Goal: Task Accomplishment & Management: Use online tool/utility

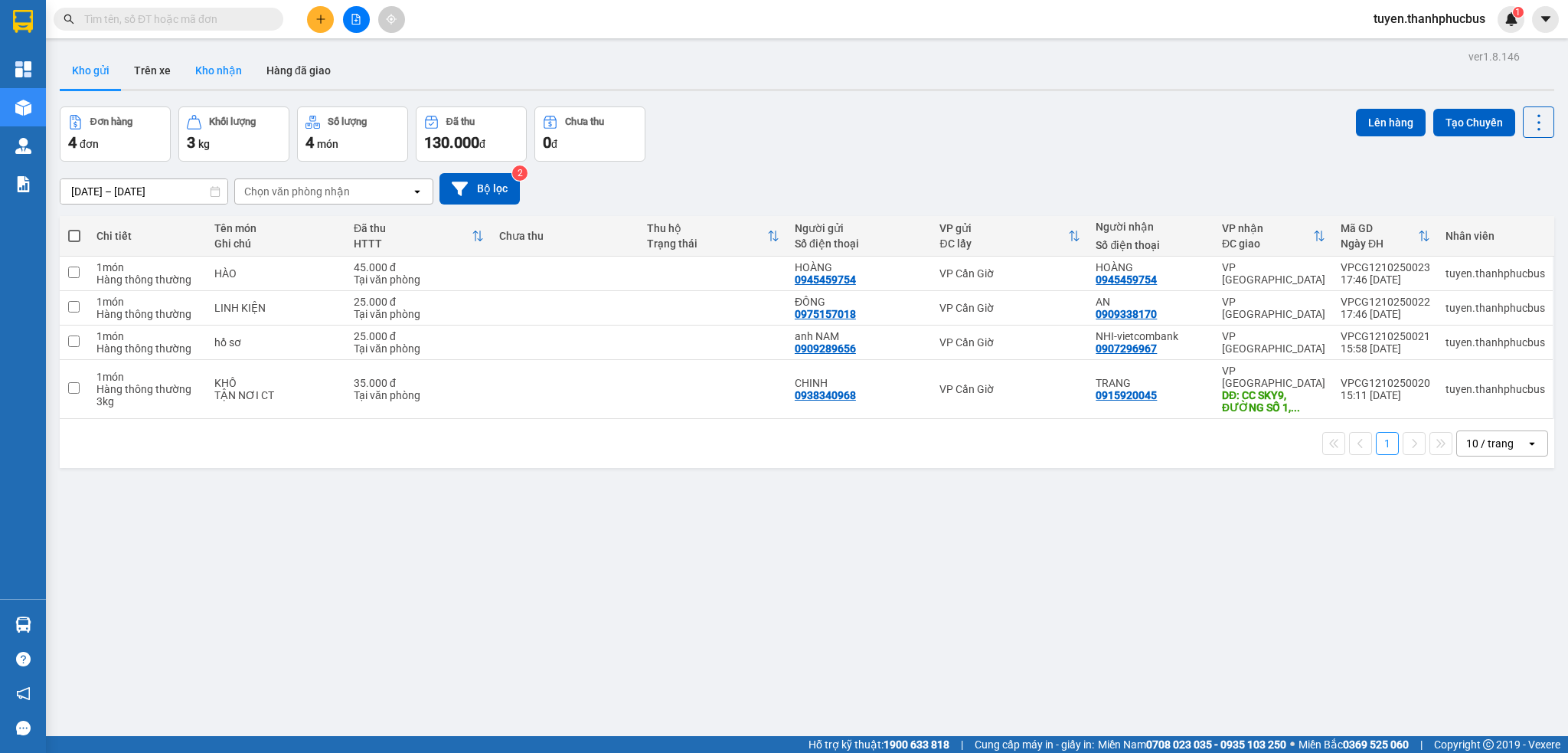
click at [213, 74] on button "Kho nhận" at bounding box center [218, 70] width 71 height 37
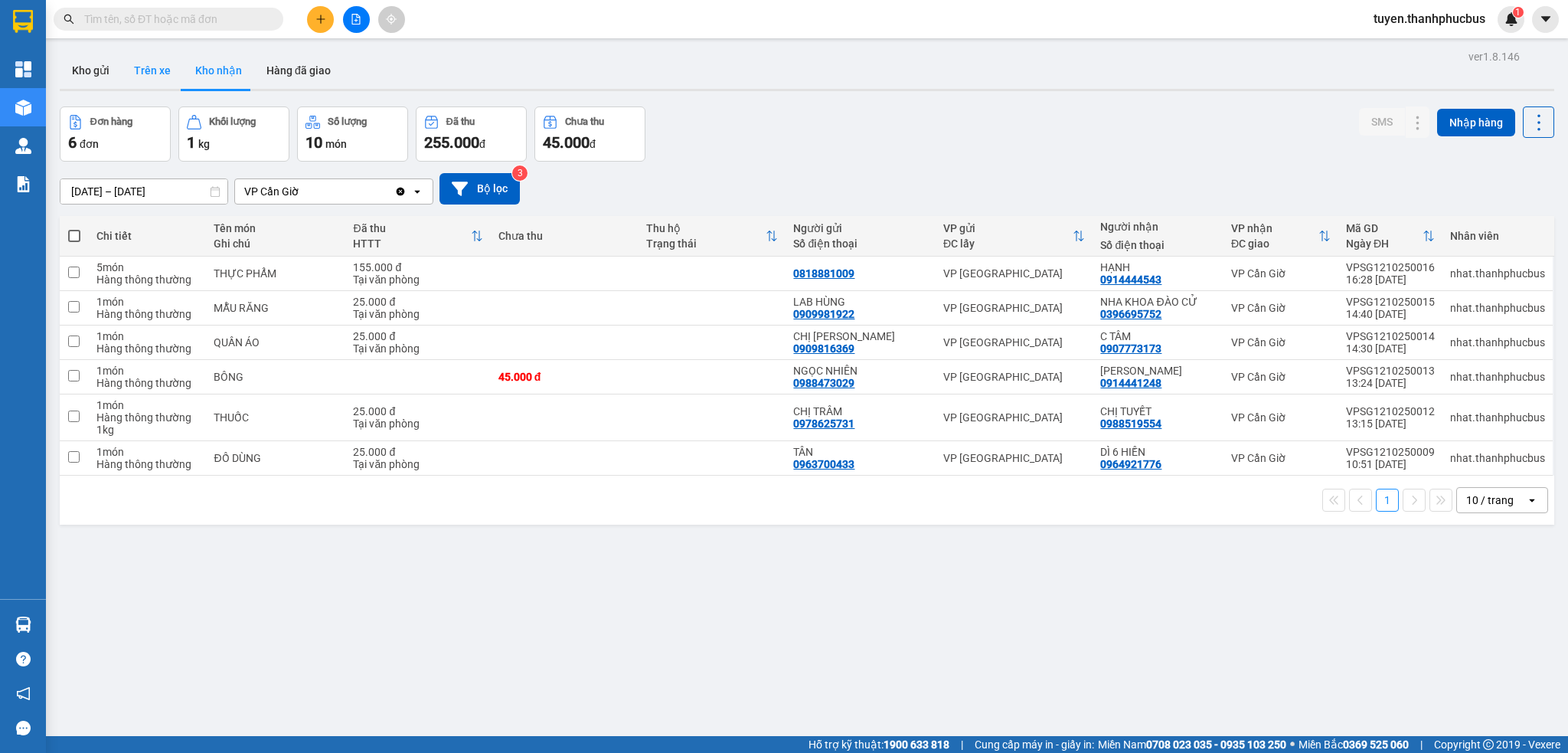
click at [157, 75] on button "Trên xe" at bounding box center [152, 70] width 61 height 37
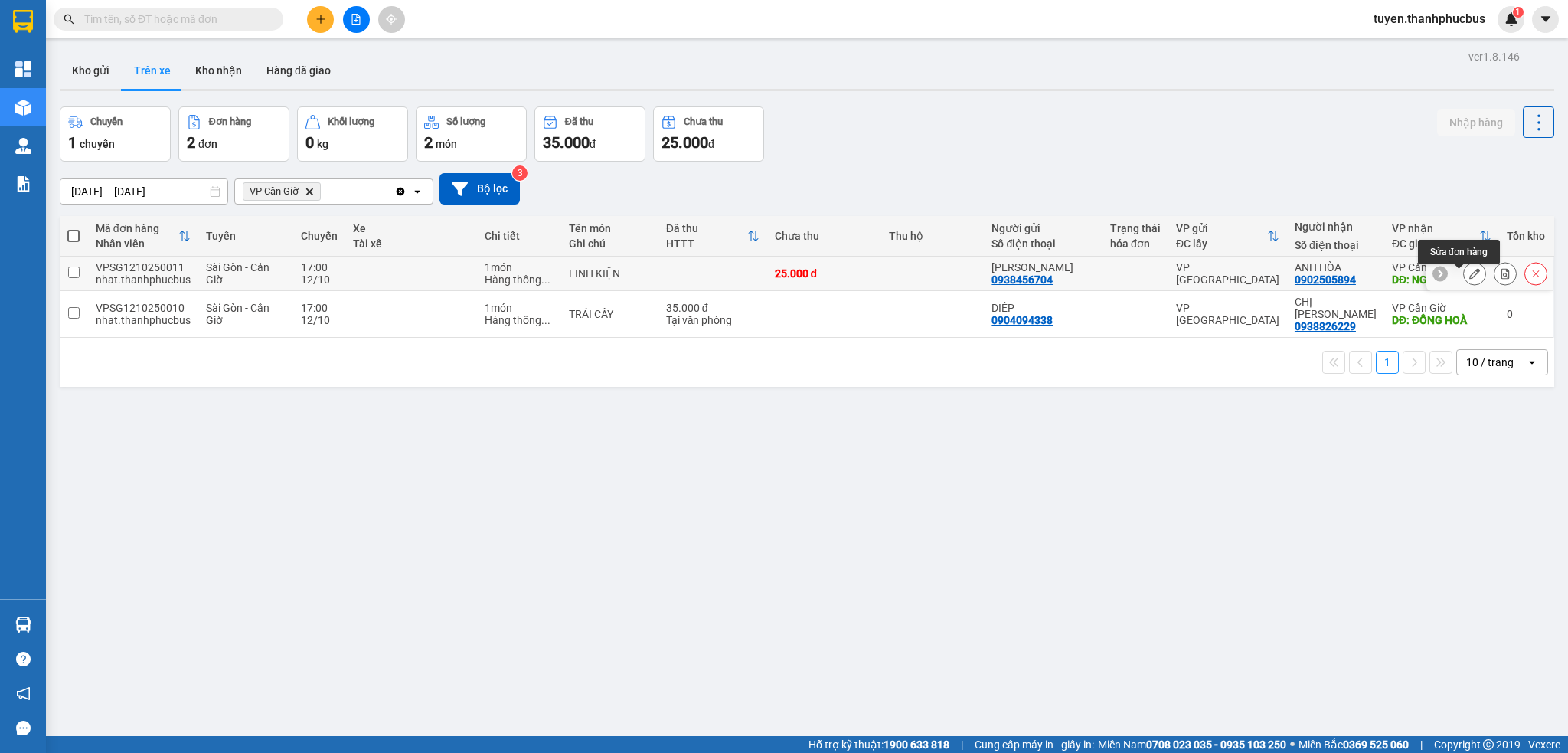
click at [1469, 279] on icon at bounding box center [1475, 274] width 11 height 11
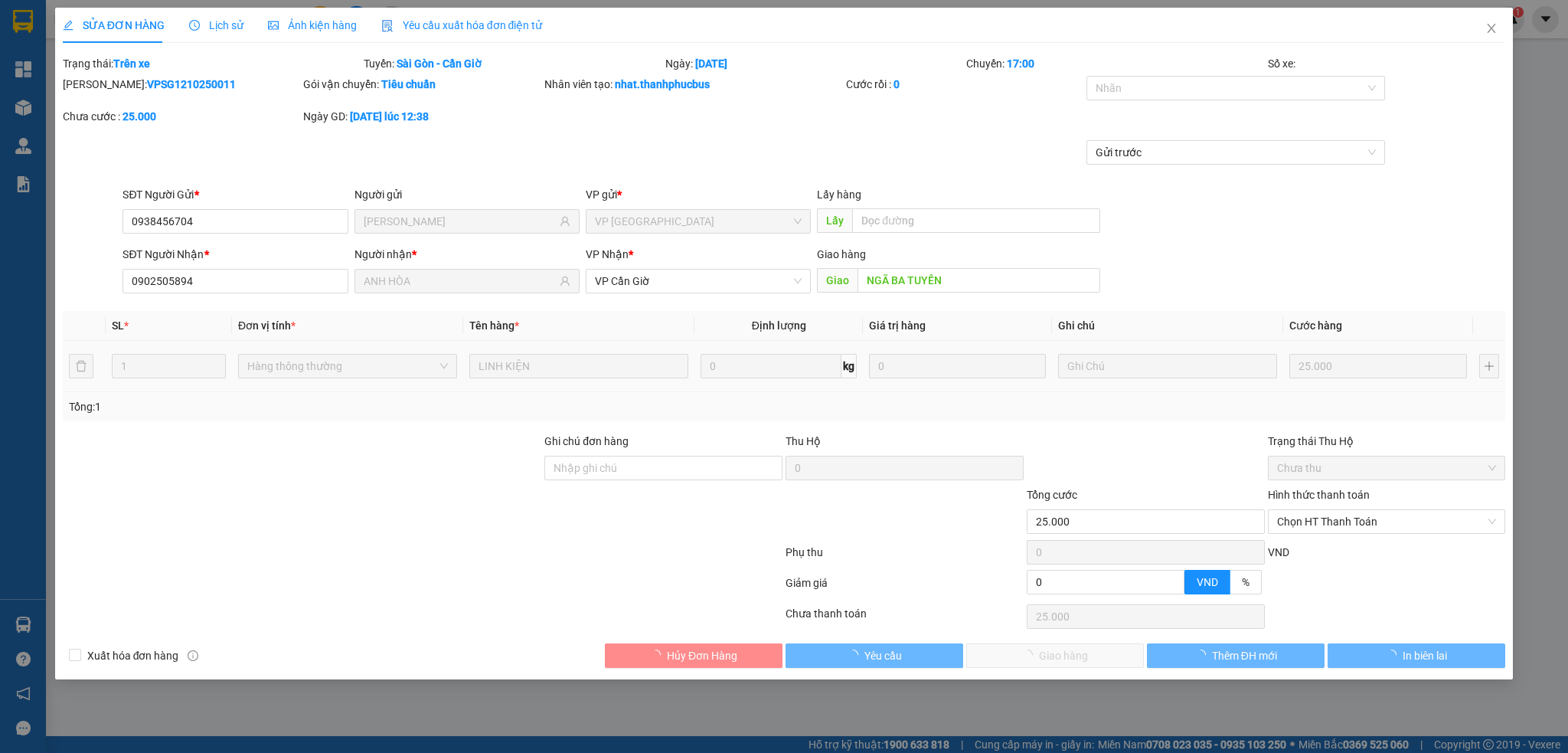
type input "0938456704"
type input "MR CHIẾN"
type input "0902505894"
type input "ANH HÒA"
type input "NGÃ BA TUYẾN"
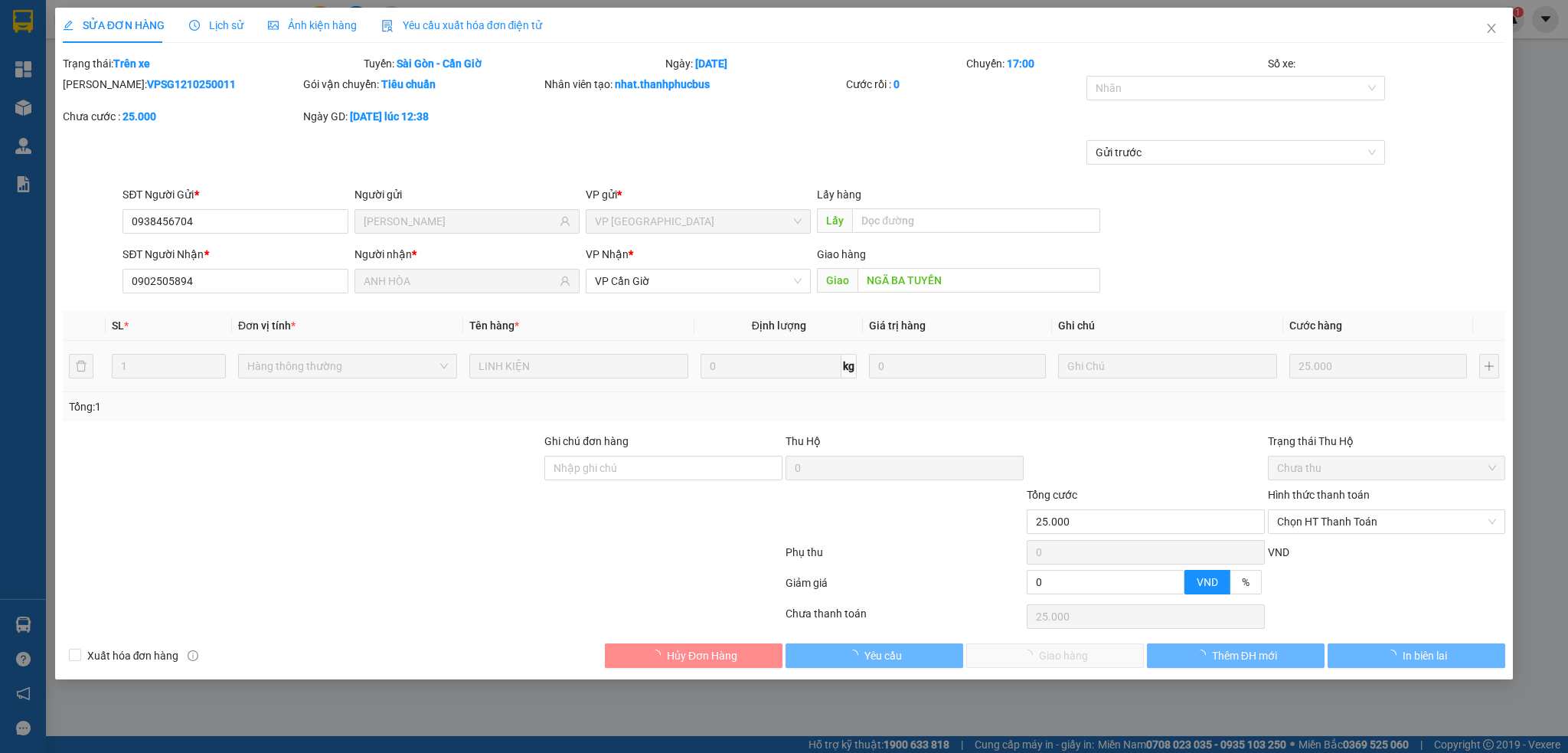
type input "25.000"
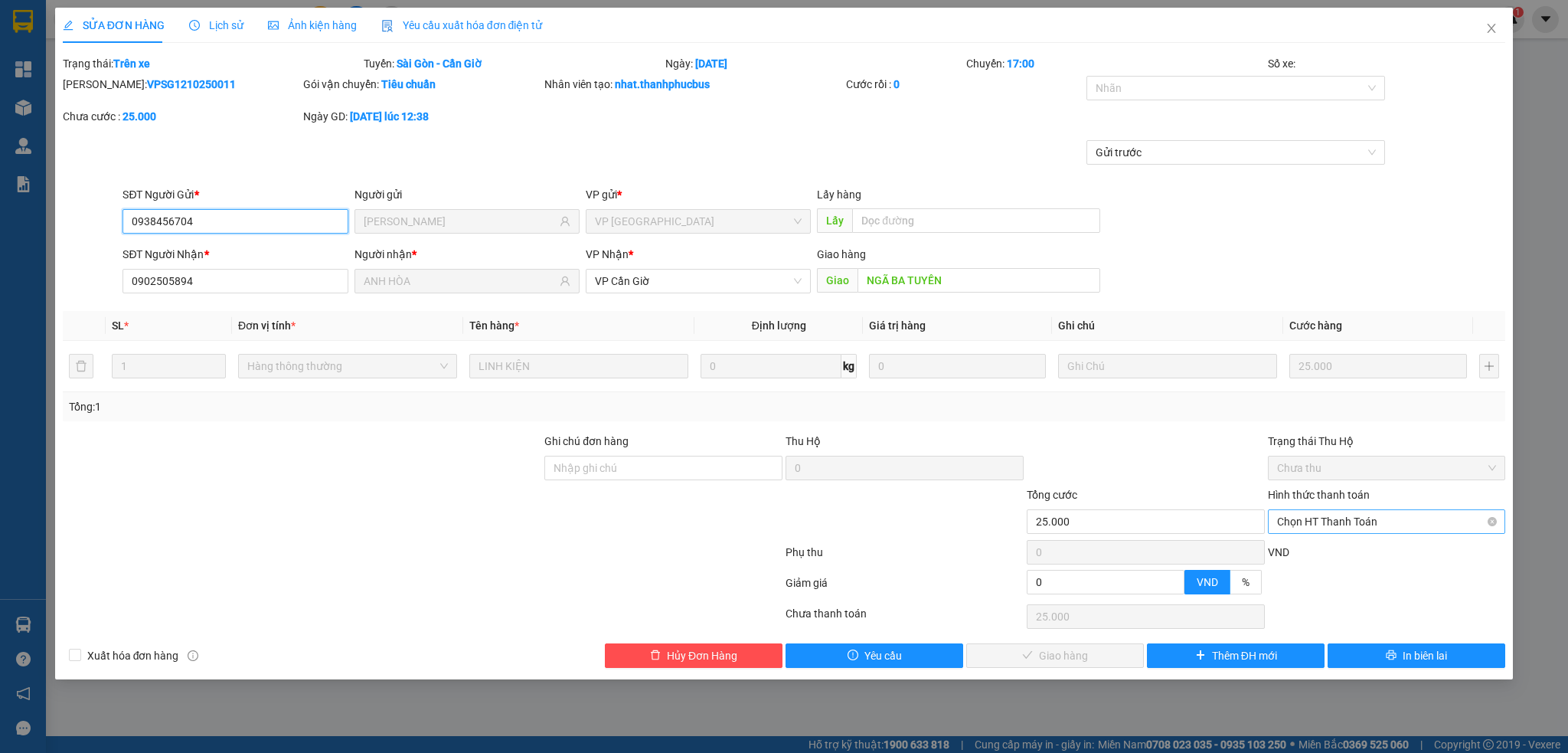
click at [1368, 519] on span "Chọn HT Thanh Toán" at bounding box center [1387, 521] width 219 height 23
click at [1318, 551] on div "Tại văn phòng" at bounding box center [1387, 552] width 219 height 17
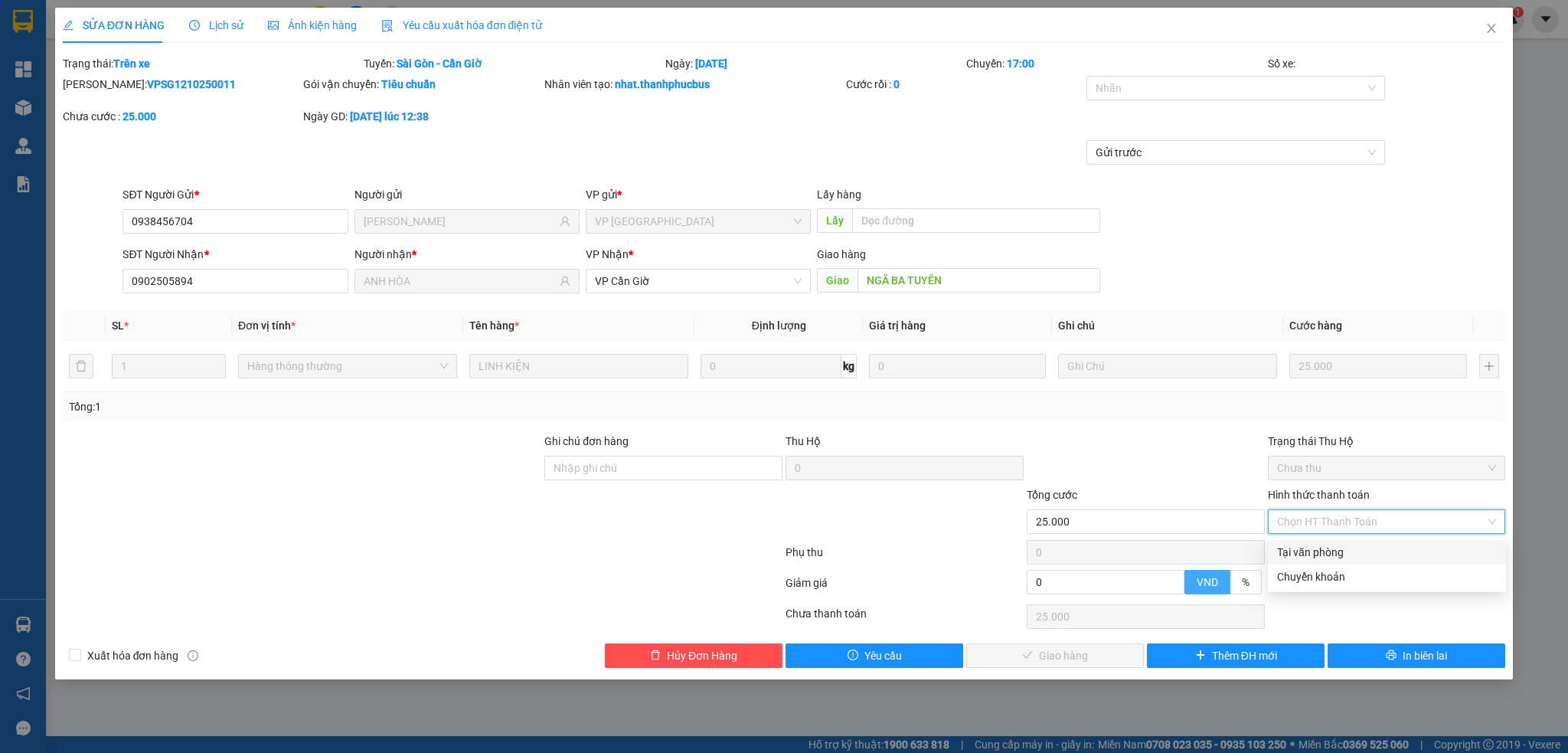
type input "0"
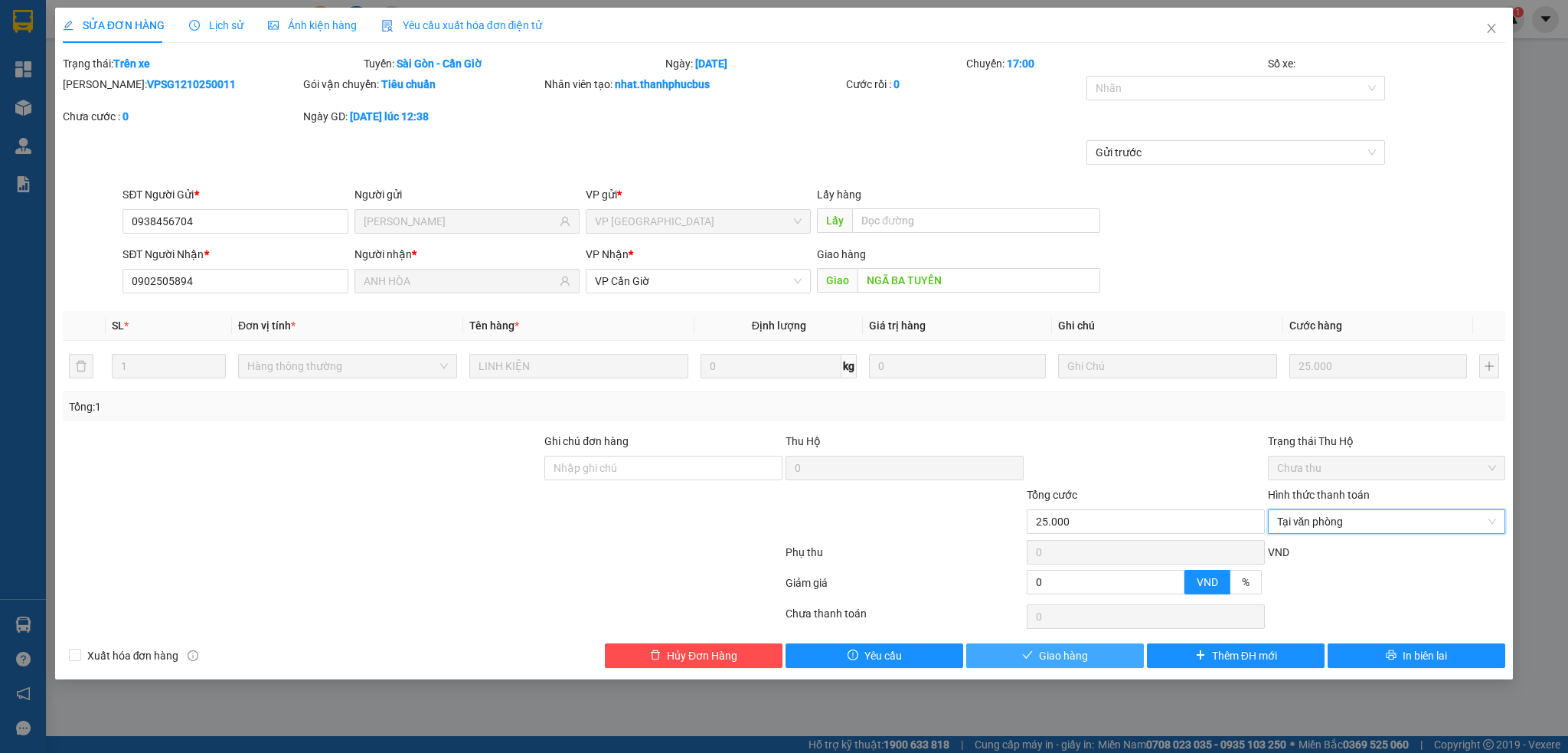
click at [1050, 657] on span "Giao hàng" at bounding box center [1063, 656] width 49 height 17
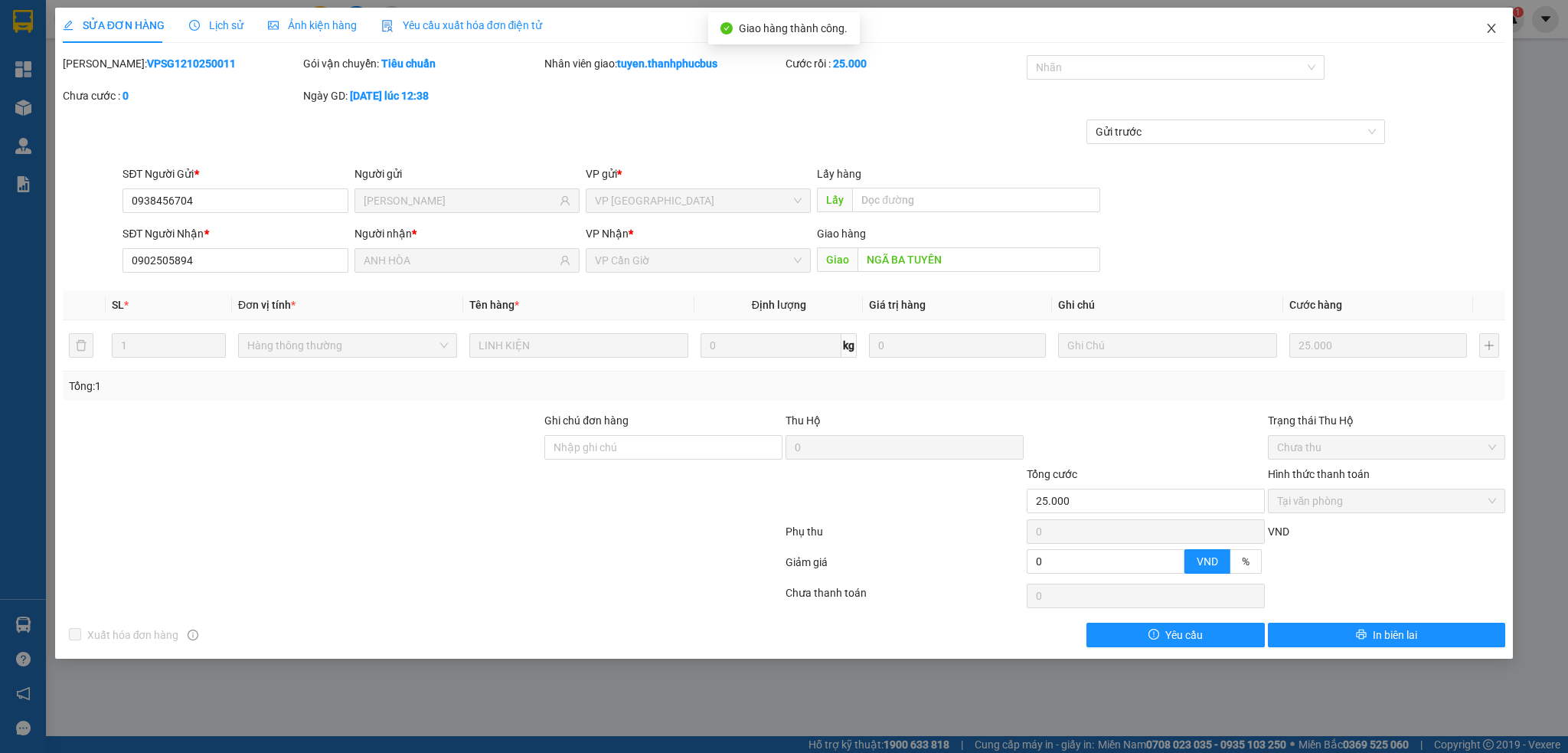
click at [1494, 28] on icon "close" at bounding box center [1492, 28] width 12 height 12
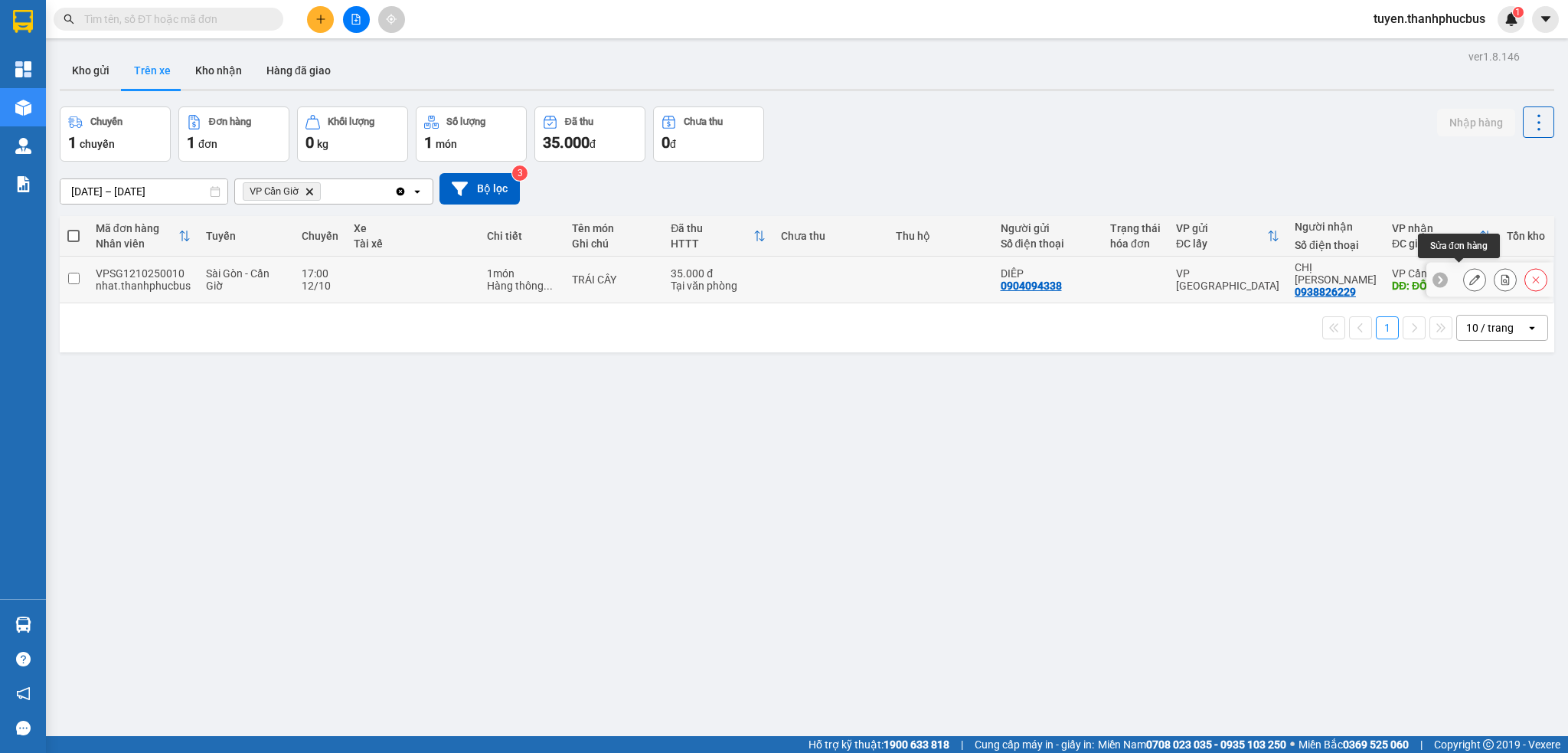
click at [1469, 274] on icon at bounding box center [1475, 280] width 11 height 11
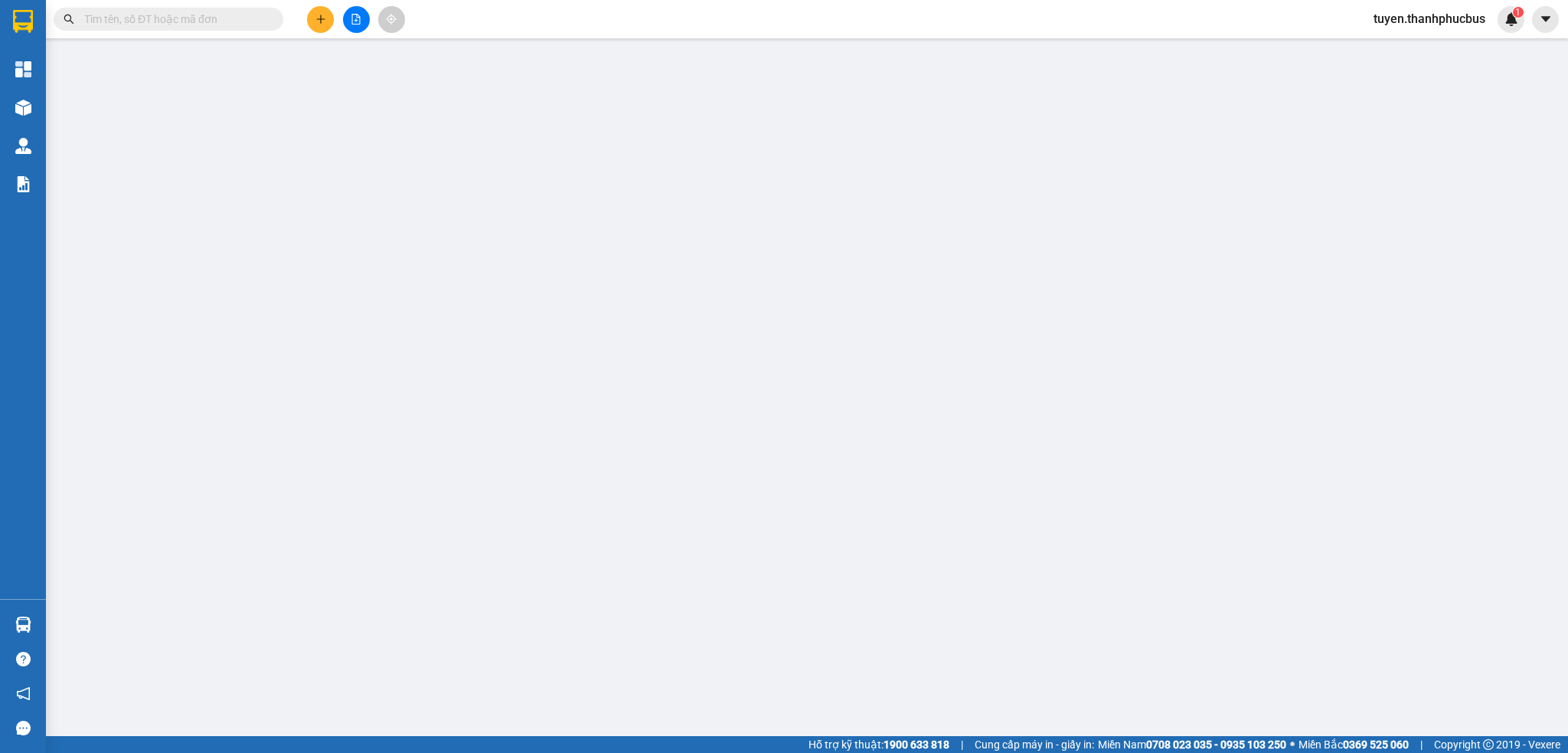
type input "0904094338"
type input "DIÊP"
type input "0938826229"
type input "CHỊ HÀ"
type input "ĐỒNG HOÀ"
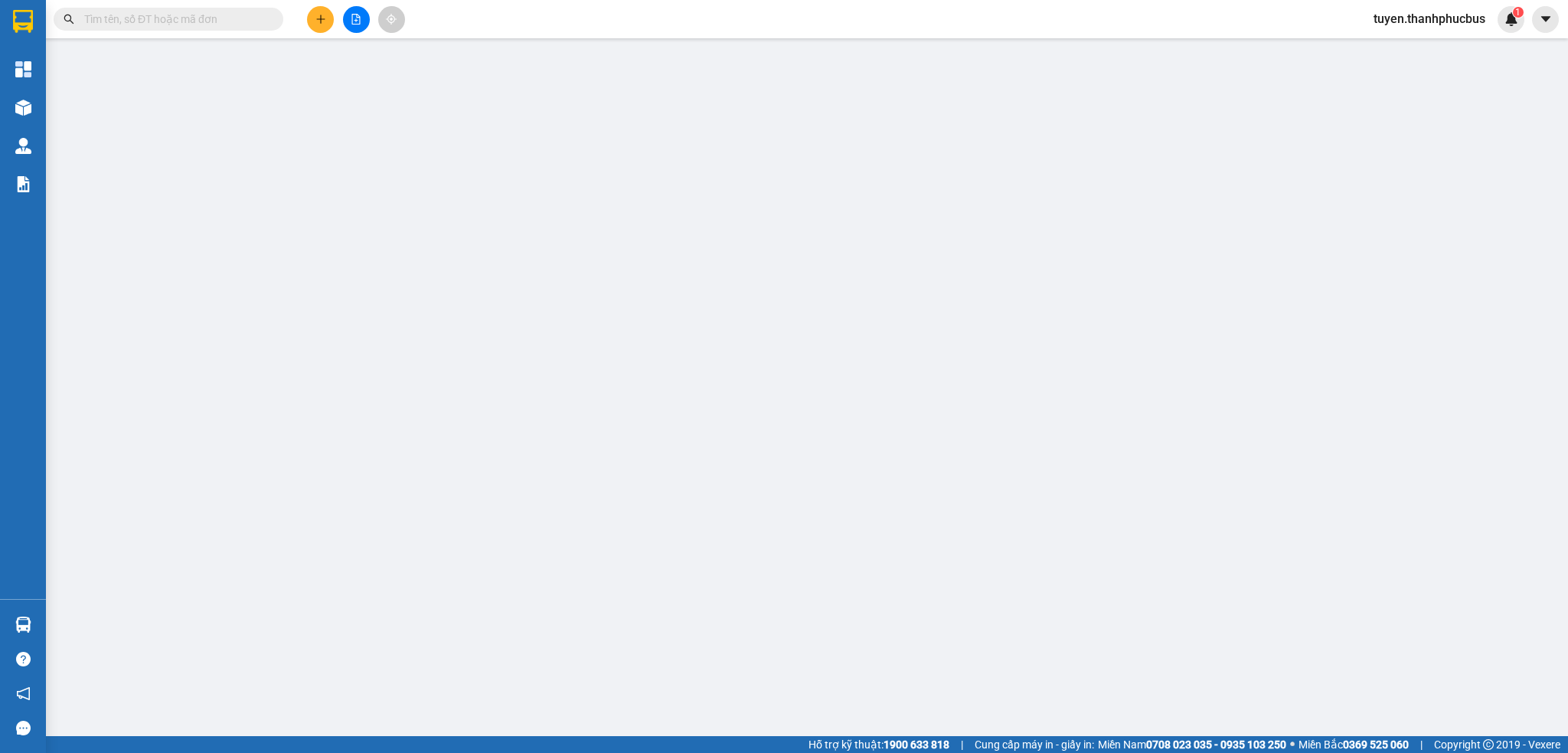
type input "35.000"
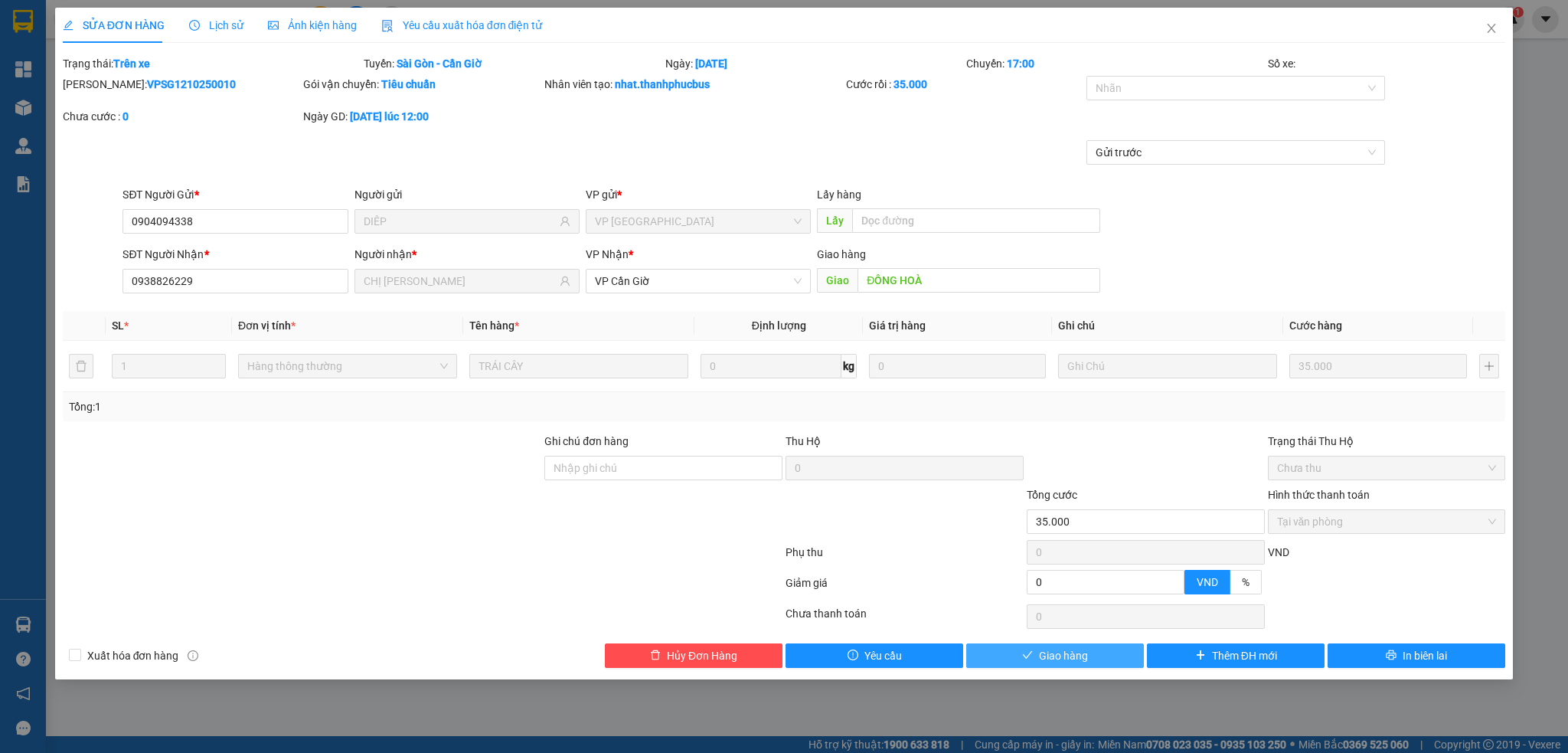
click at [1061, 661] on span "Giao hàng" at bounding box center [1063, 656] width 49 height 17
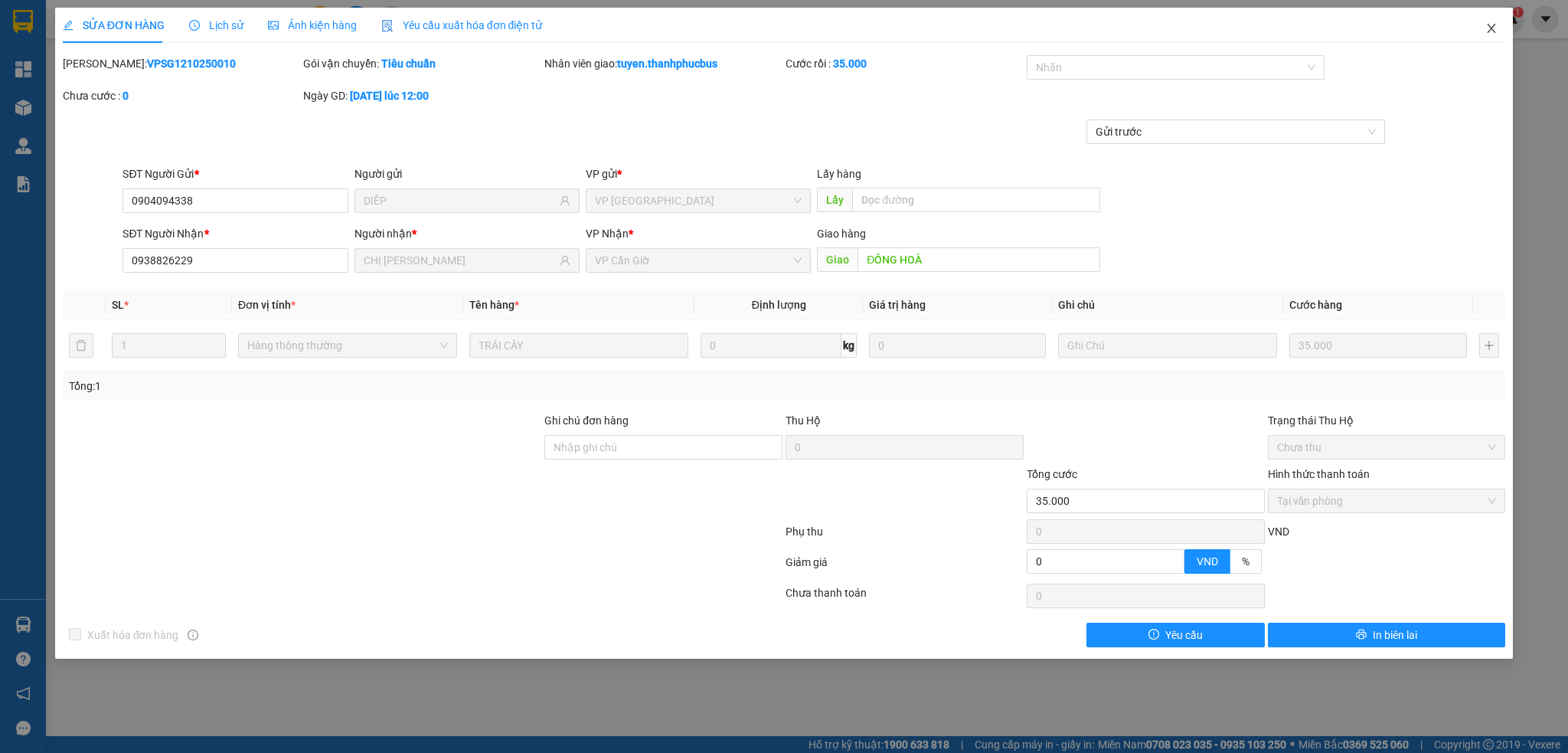
click at [1494, 30] on icon "close" at bounding box center [1492, 28] width 12 height 12
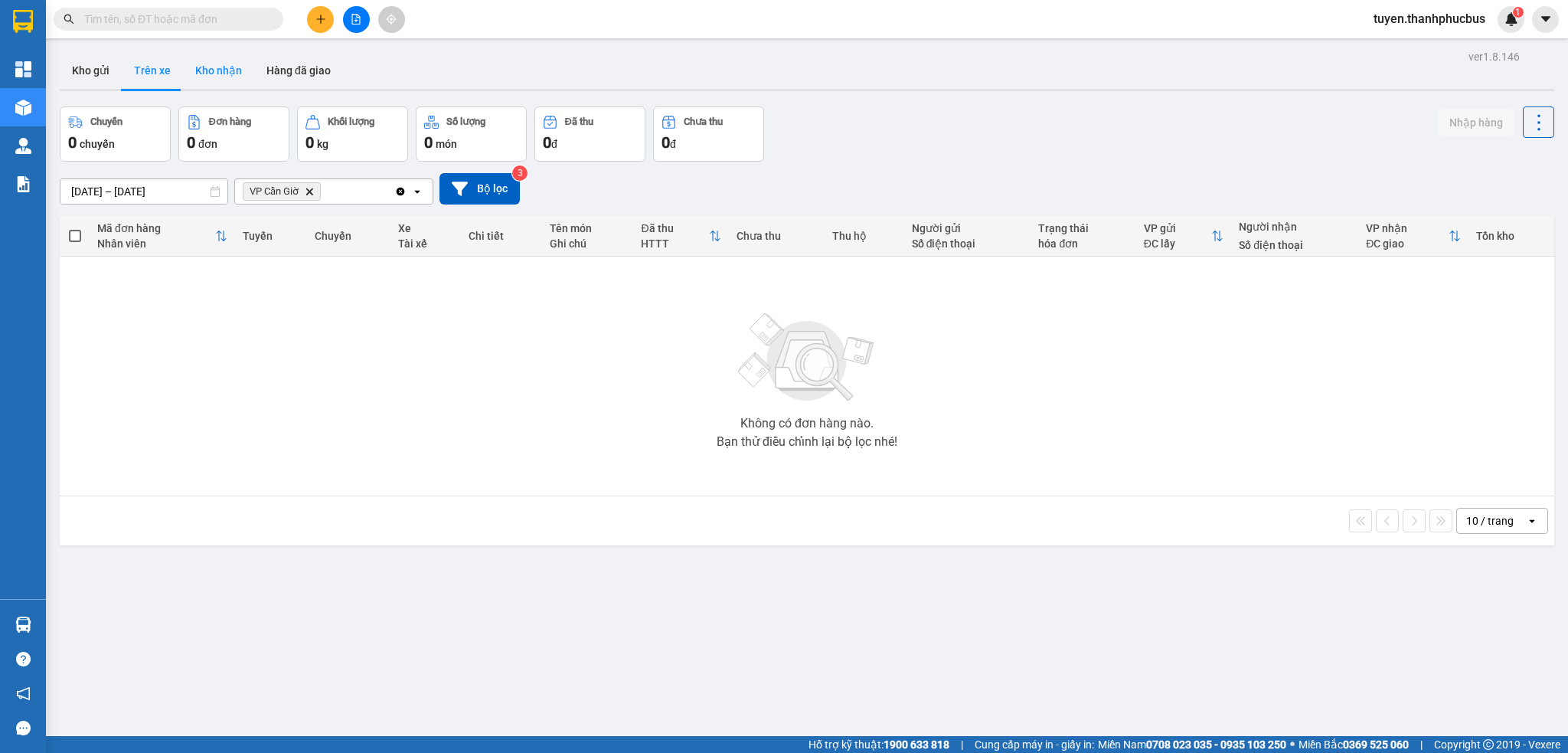
click at [210, 63] on button "Kho nhận" at bounding box center [218, 70] width 71 height 37
